Goal: Register for event/course

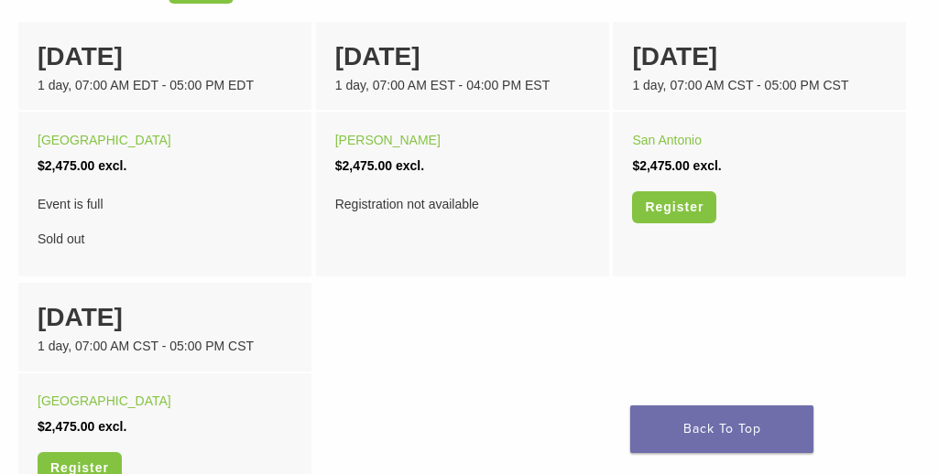
scroll to position [1290, 0]
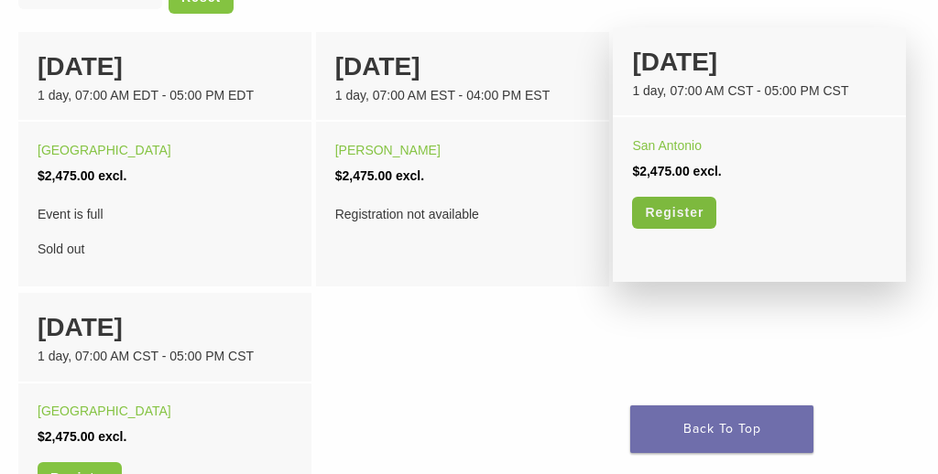
click at [667, 229] on link "Register" at bounding box center [674, 213] width 84 height 32
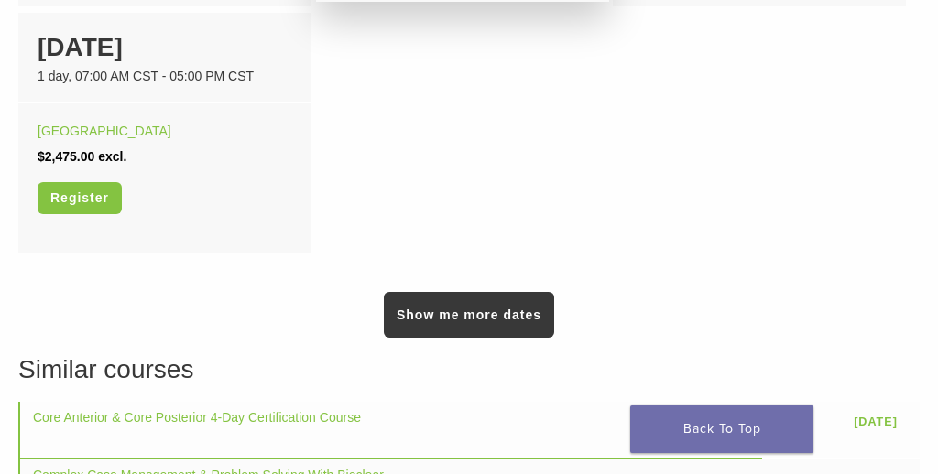
scroll to position [1611, 0]
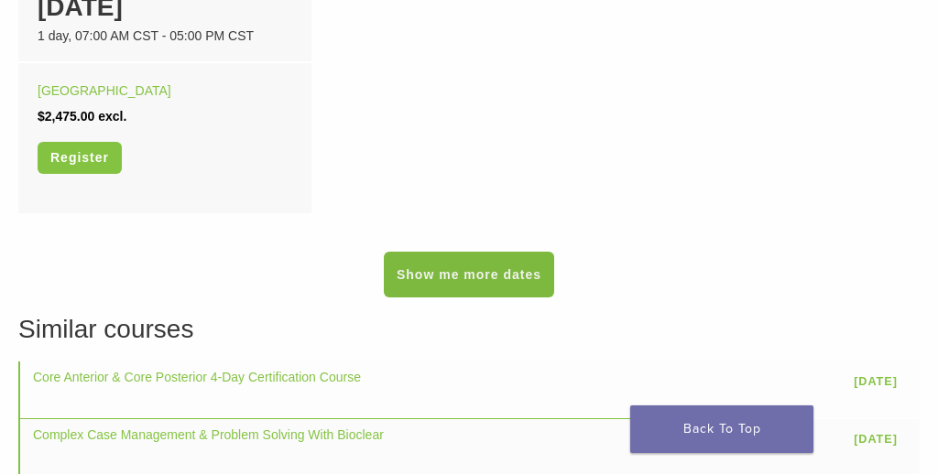
click at [513, 295] on link "Show me more dates" at bounding box center [469, 275] width 170 height 46
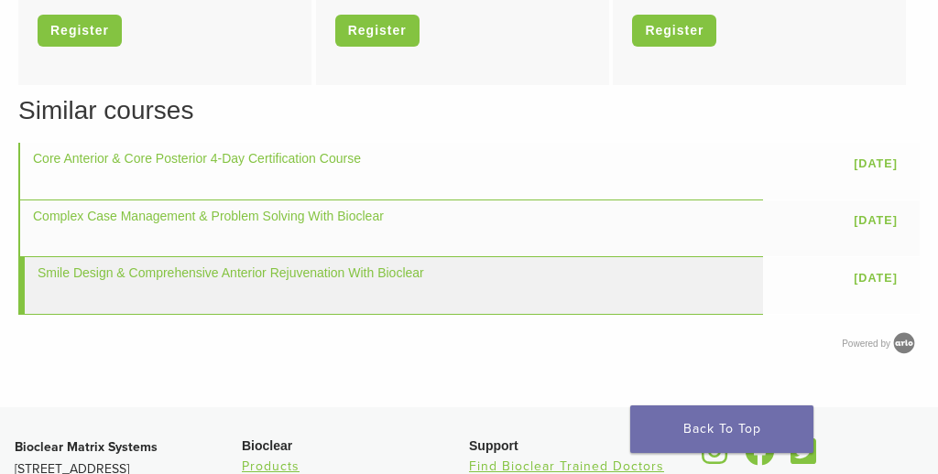
scroll to position [1992, 0]
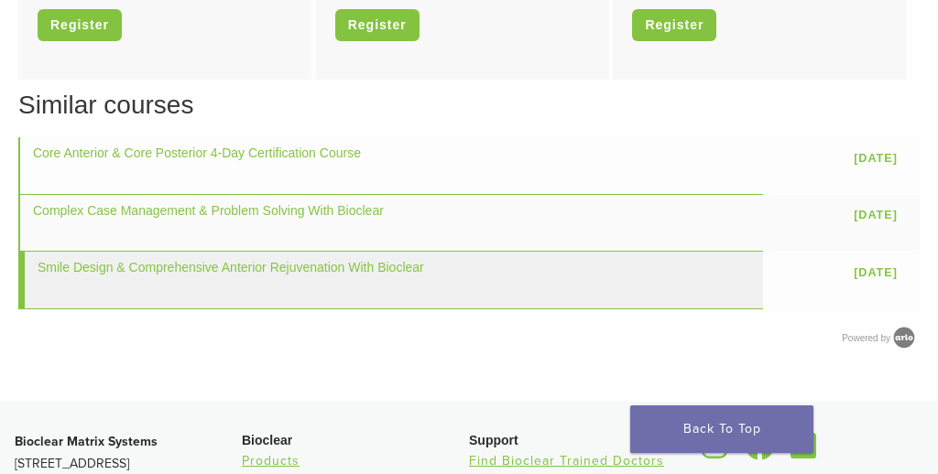
click at [605, 309] on td "Smile Design & Comprehensive Anterior Rejuvenation With Bioclear" at bounding box center [390, 280] width 745 height 57
click at [599, 303] on td "Smile Design & Comprehensive Anterior Rejuvenation With Bioclear" at bounding box center [390, 280] width 745 height 57
click at [365, 275] on link "Smile Design & Comprehensive Anterior Rejuvenation With Bioclear" at bounding box center [231, 267] width 386 height 15
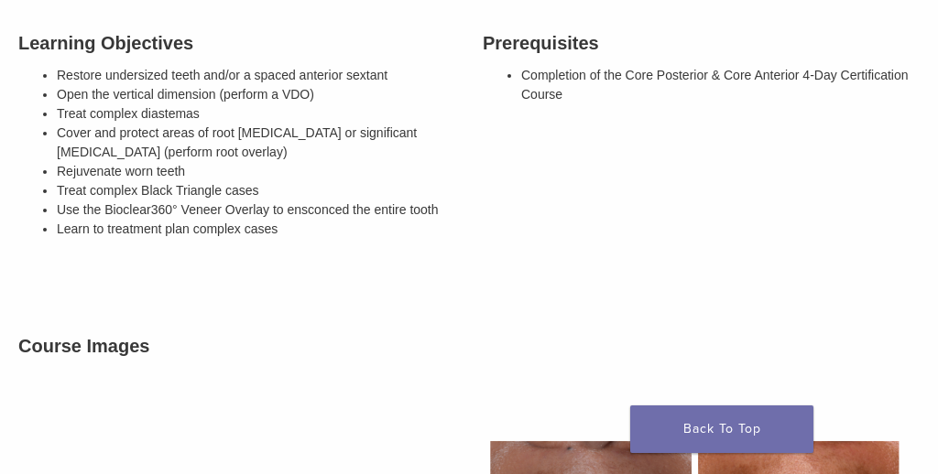
scroll to position [402, 0]
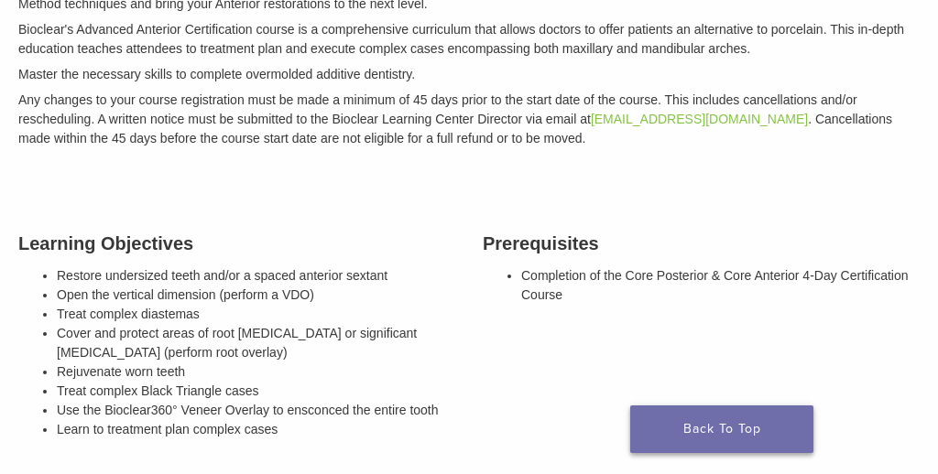
click at [700, 420] on link "Back To Top" at bounding box center [721, 430] width 183 height 48
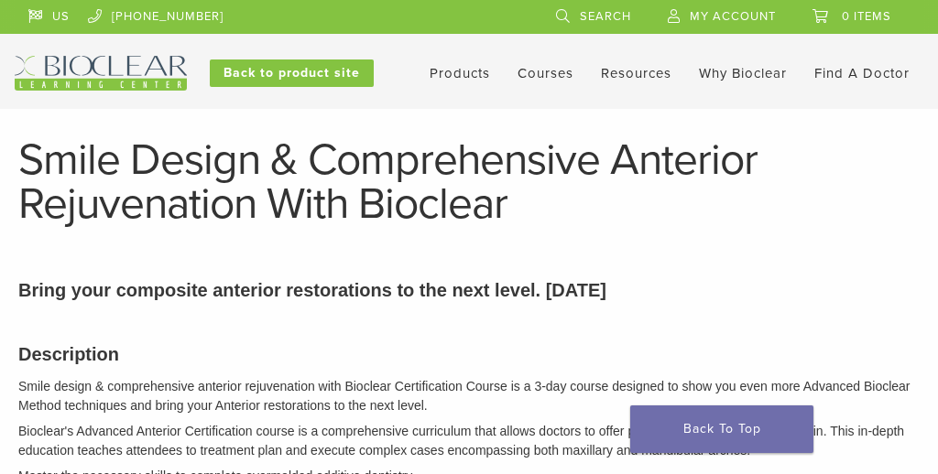
click at [530, 75] on link "Courses" at bounding box center [545, 73] width 56 height 16
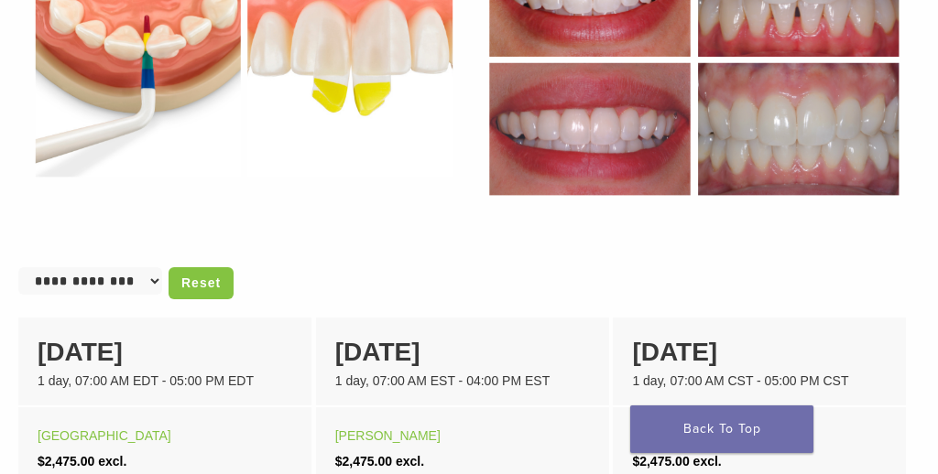
scroll to position [1007, 0]
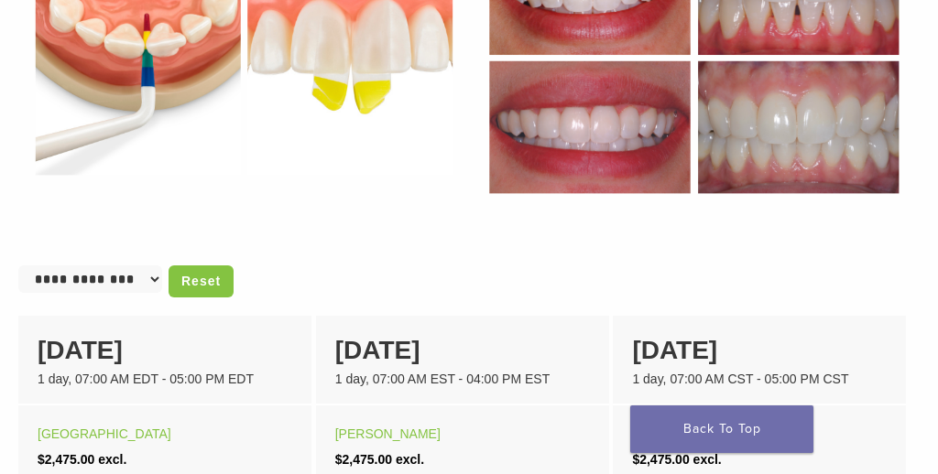
click at [157, 293] on select "**********" at bounding box center [90, 279] width 144 height 27
select select "******"
click at [18, 284] on select "**********" at bounding box center [90, 279] width 144 height 27
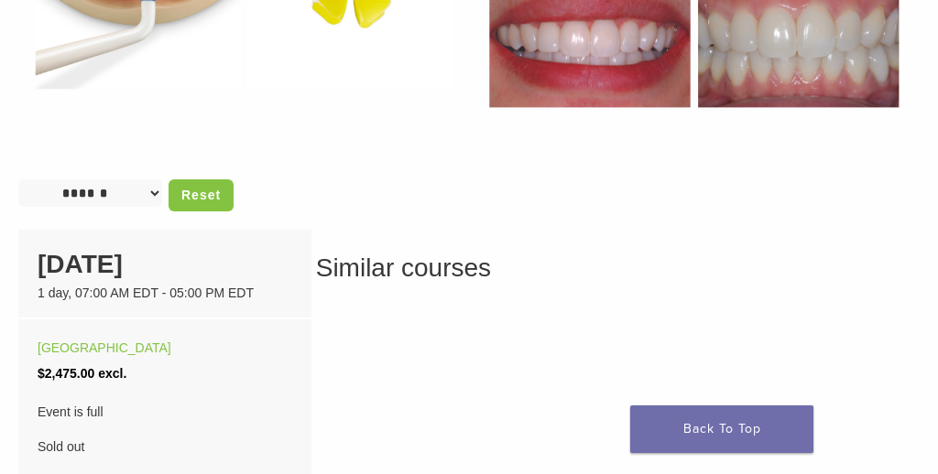
scroll to position [1095, 0]
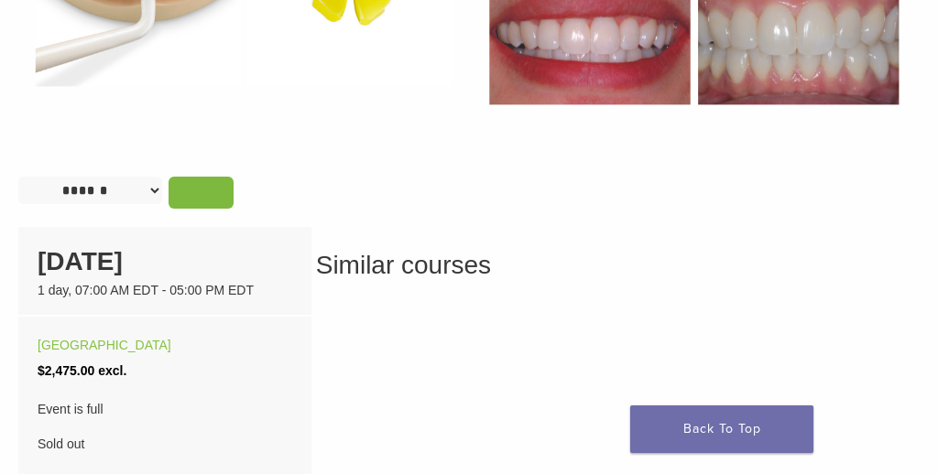
click at [217, 209] on link "Reset" at bounding box center [201, 193] width 65 height 32
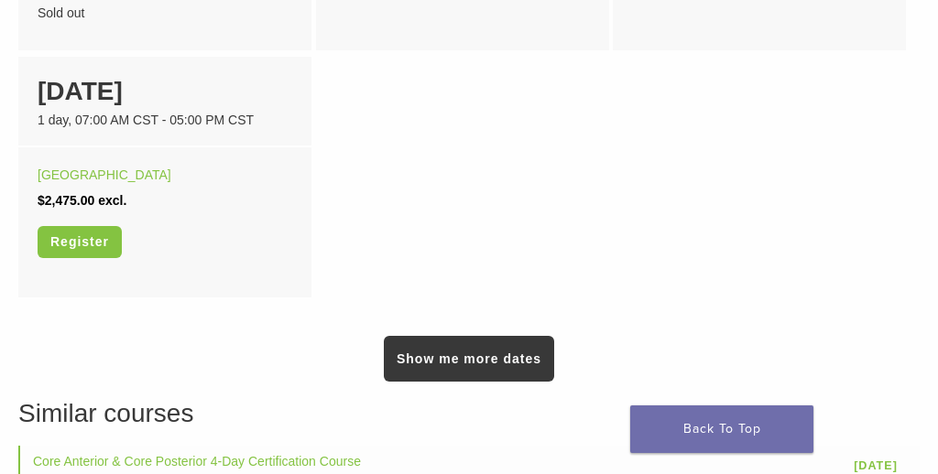
scroll to position [1532, 0]
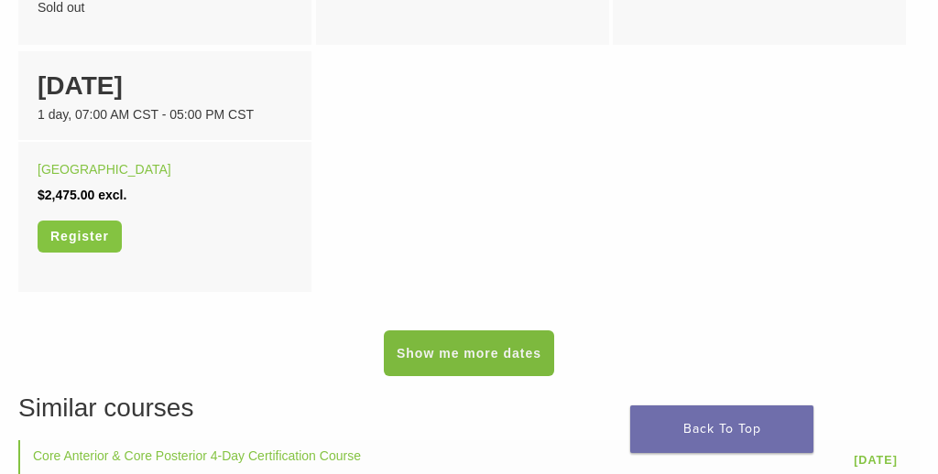
click at [429, 367] on link "Show me more dates" at bounding box center [469, 354] width 170 height 46
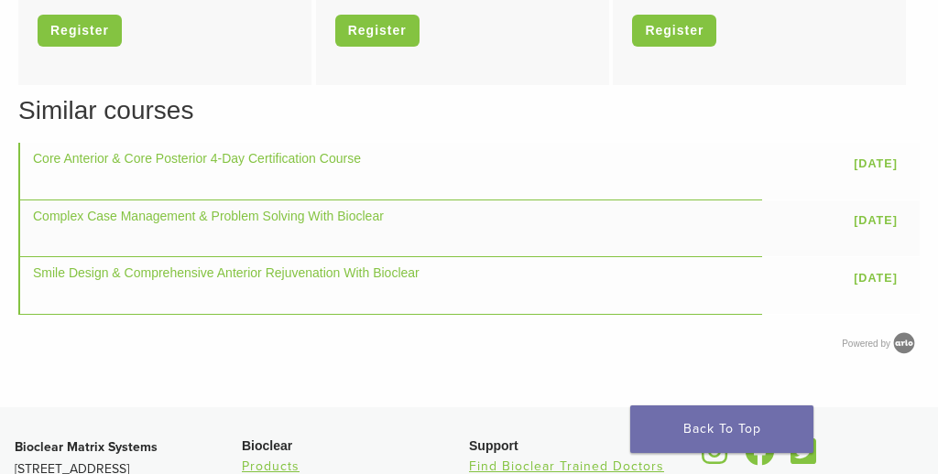
scroll to position [1951, 0]
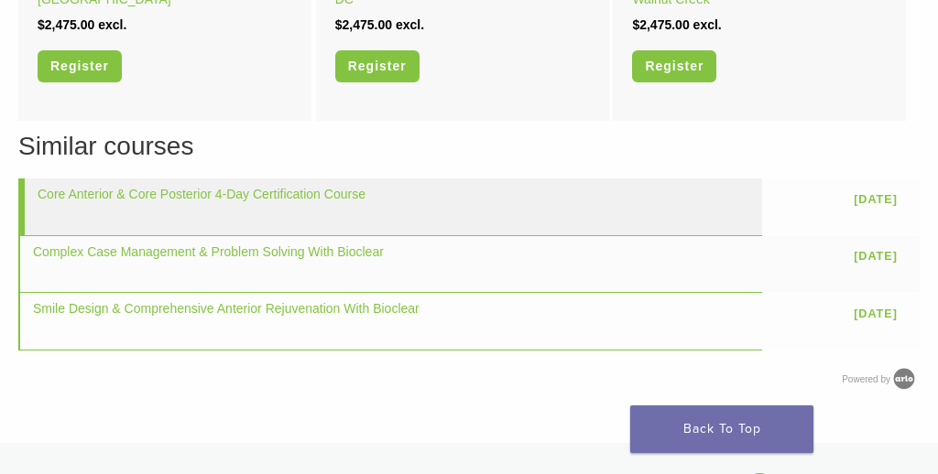
click at [308, 223] on td "Core Anterior & Core Posterior 4-Day Certification Course" at bounding box center [390, 207] width 744 height 57
click at [308, 201] on link "Core Anterior & Core Posterior 4-Day Certification Course" at bounding box center [202, 194] width 328 height 15
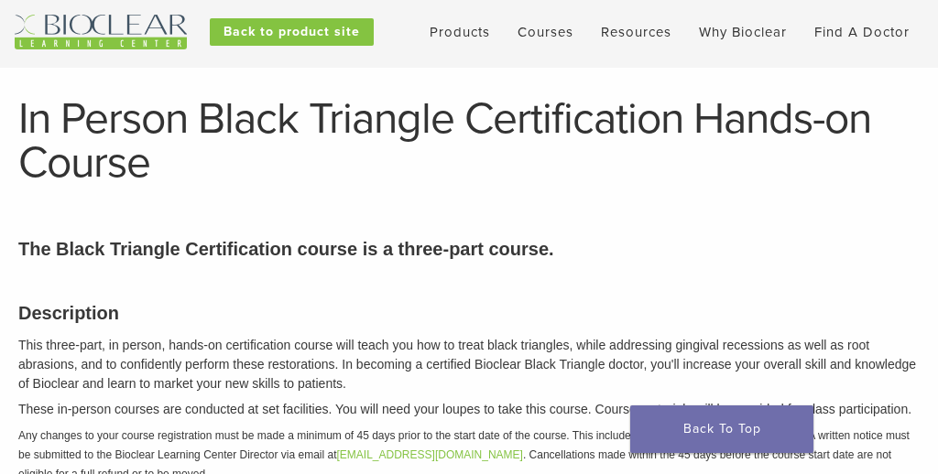
scroll to position [0, 0]
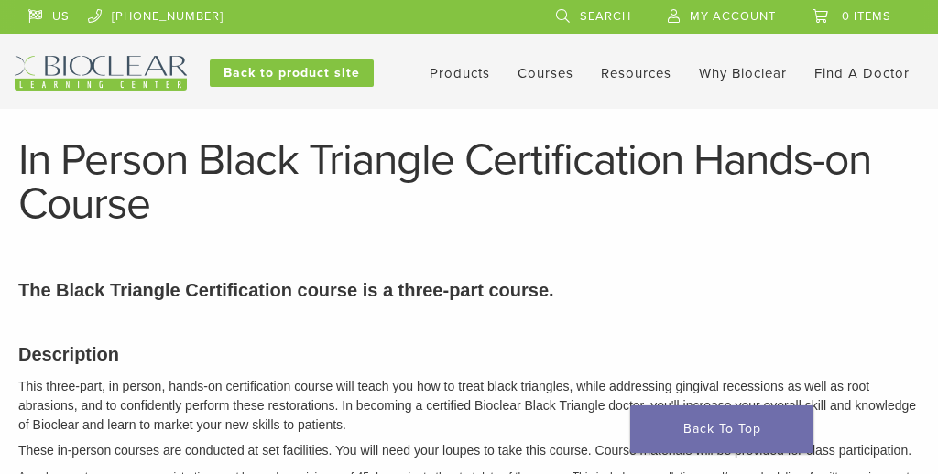
click at [126, 16] on link "[PHONE_NUMBER]" at bounding box center [156, 13] width 136 height 27
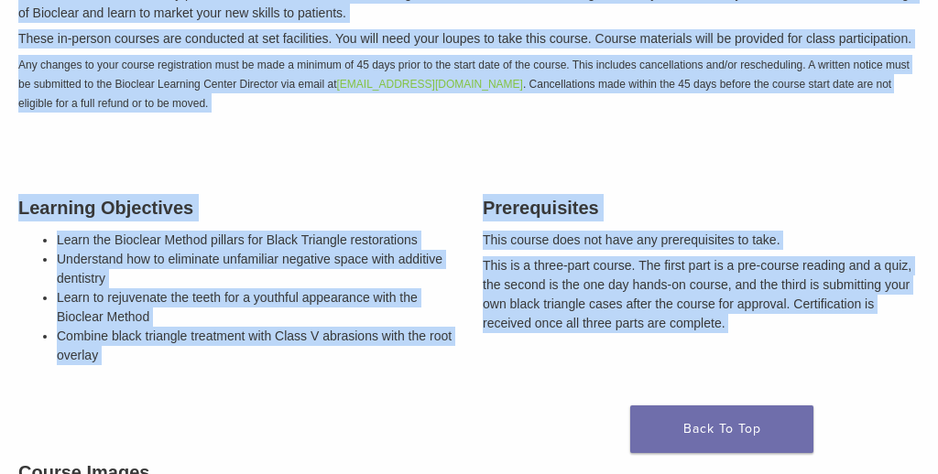
scroll to position [442, 0]
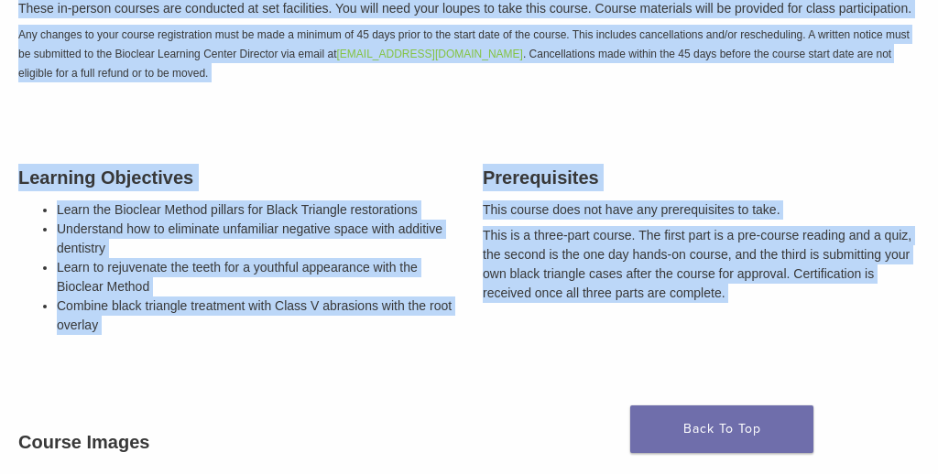
drag, startPoint x: 13, startPoint y: 138, endPoint x: 503, endPoint y: 402, distance: 556.5
click at [290, 220] on li "Learn the Bioclear Method pillars for Black Triangle restorations" at bounding box center [256, 210] width 398 height 19
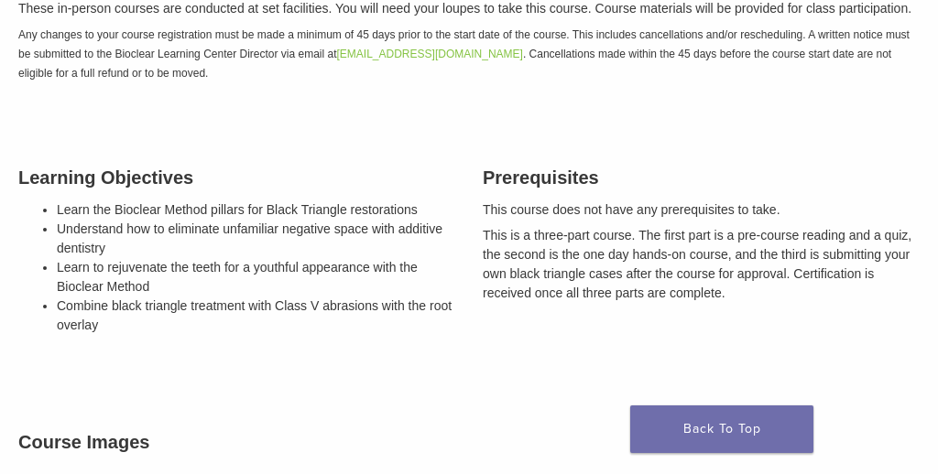
click at [276, 220] on li "Learn the Bioclear Method pillars for Black Triangle restorations" at bounding box center [256, 210] width 398 height 19
click at [192, 220] on li "Learn the Bioclear Method pillars for Black Triangle restorations" at bounding box center [256, 210] width 398 height 19
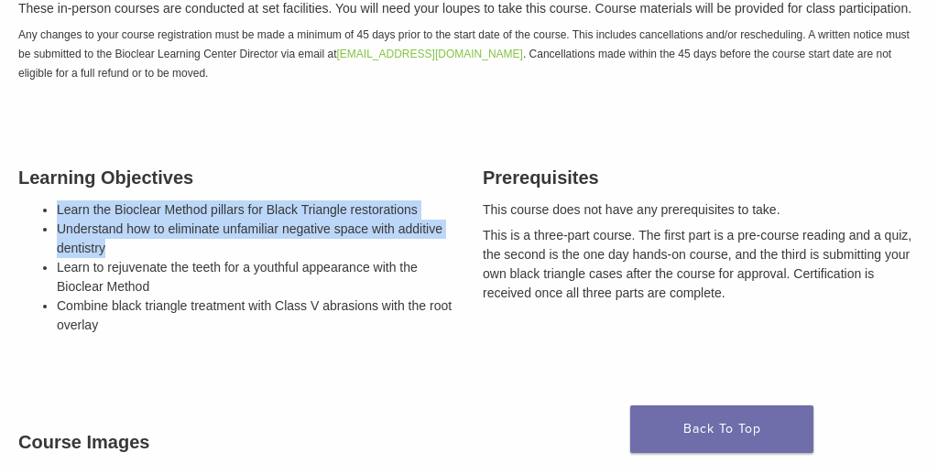
drag, startPoint x: 43, startPoint y: 222, endPoint x: 173, endPoint y: 258, distance: 135.1
click at [173, 258] on div "Learning Objectives Learn the Bioclear Method pillars for Black Triangle restor…" at bounding box center [237, 254] width 464 height 226
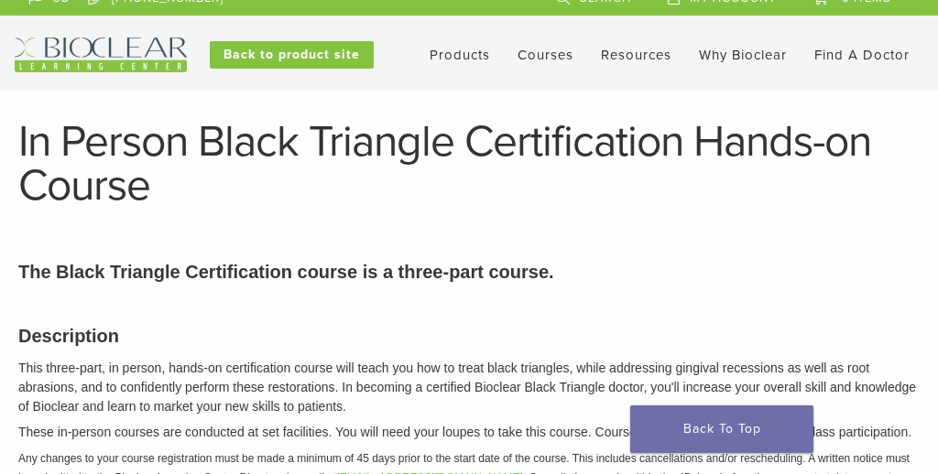
scroll to position [0, 0]
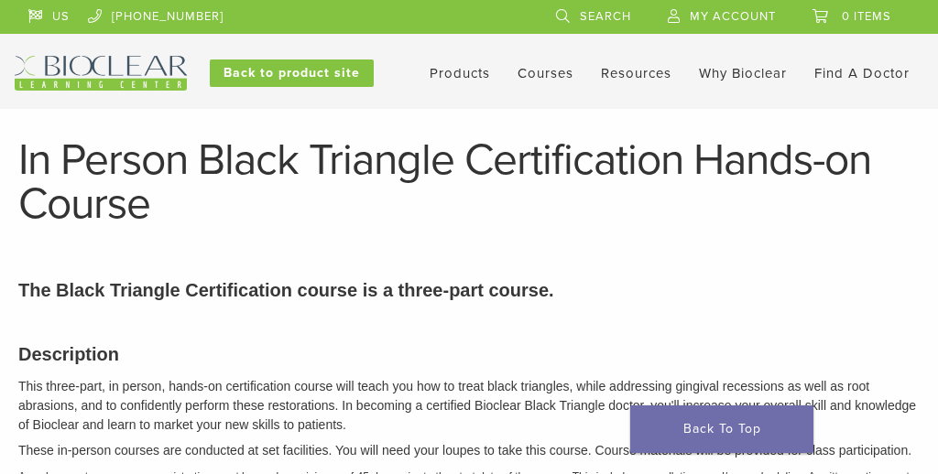
click at [191, 204] on h1 "In Person Black Triangle Certification Hands-on Course" at bounding box center [468, 182] width 901 height 88
click at [128, 288] on p "The Black Triangle Certification course is a three-part course." at bounding box center [468, 290] width 901 height 27
click at [94, 165] on h1 "In Person Black Triangle Certification Hands-on Course" at bounding box center [468, 182] width 901 height 88
click at [68, 157] on h1 "In Person Black Triangle Certification Hands-on Course" at bounding box center [468, 182] width 901 height 88
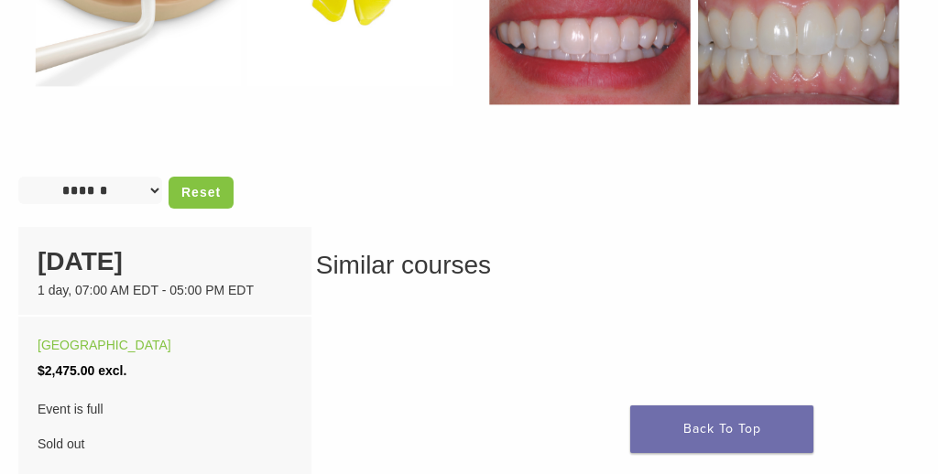
scroll to position [1095, 0]
